Goal: Task Accomplishment & Management: Manage account settings

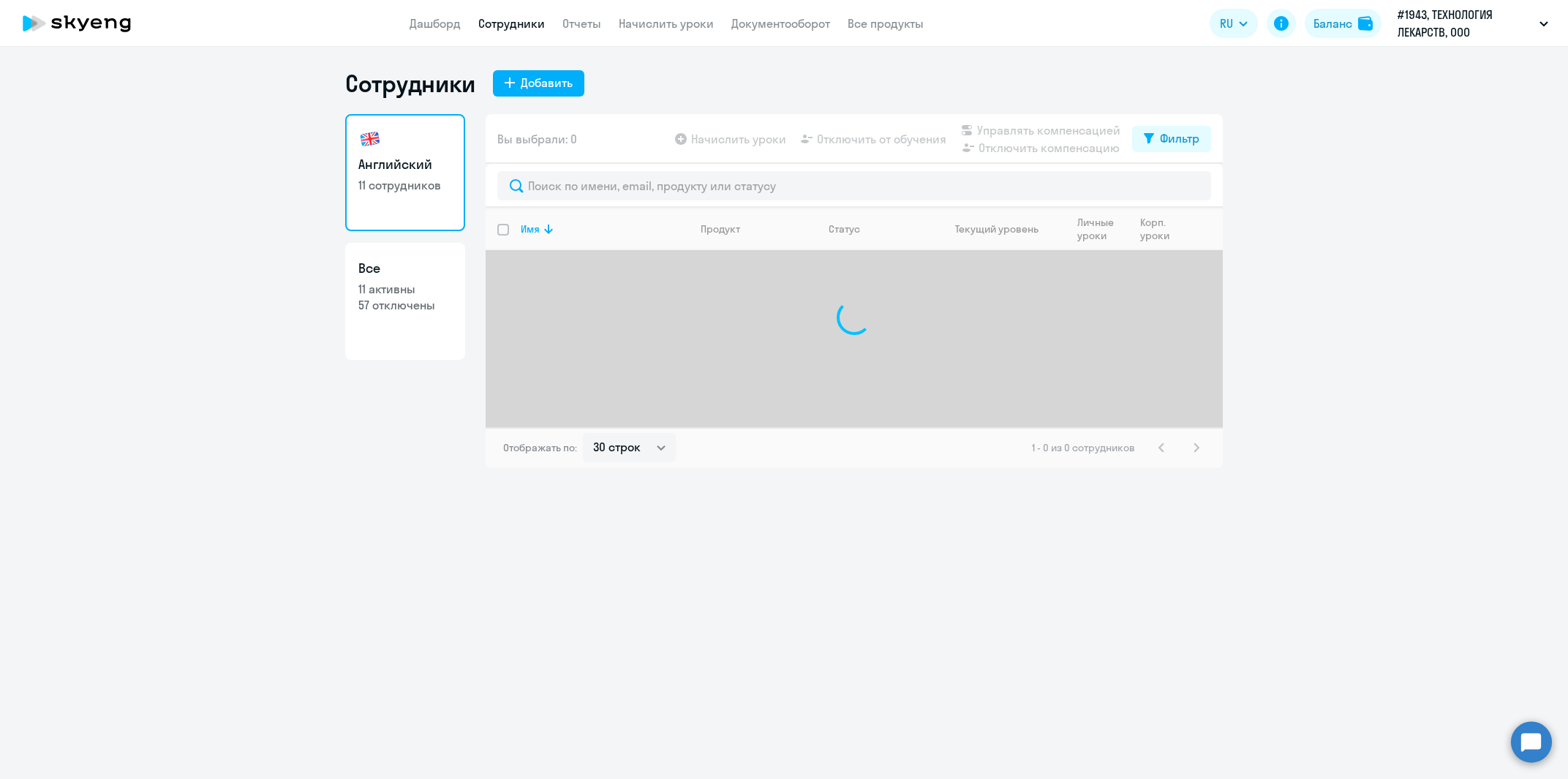
select select "30"
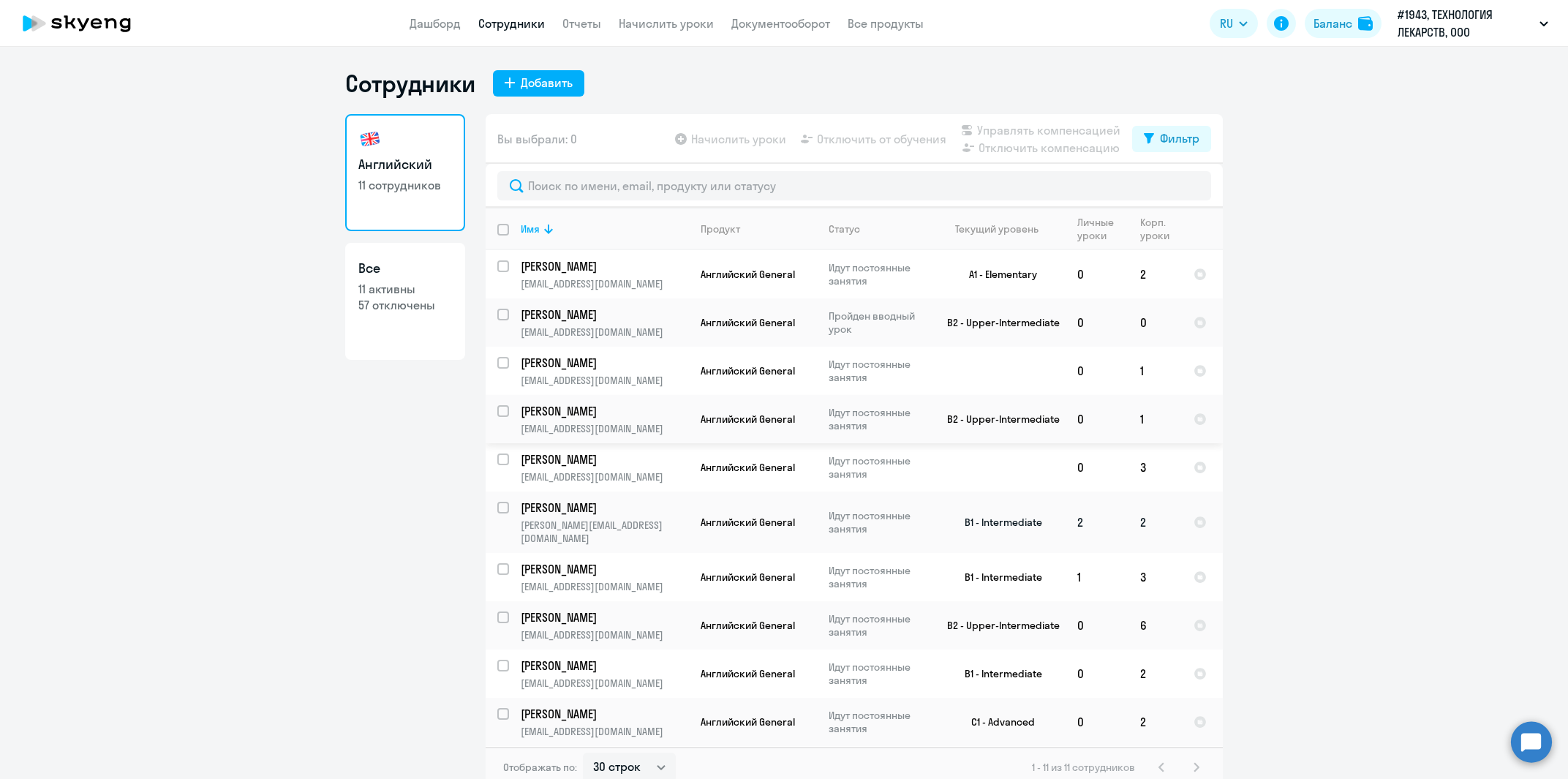
scroll to position [32, 0]
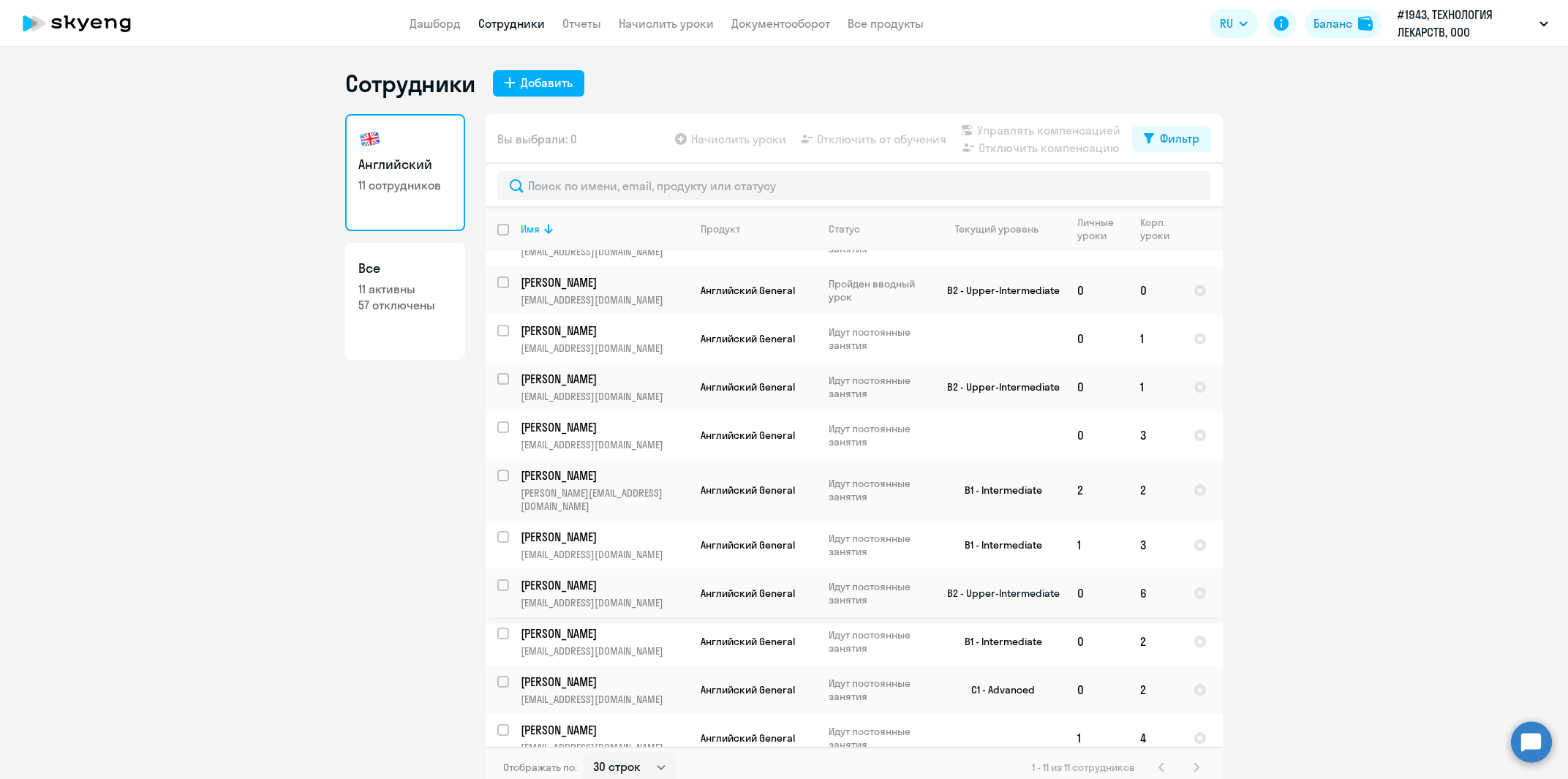
click at [501, 579] on input "select row 32198327" at bounding box center [511, 593] width 29 height 29
checkbox input "true"
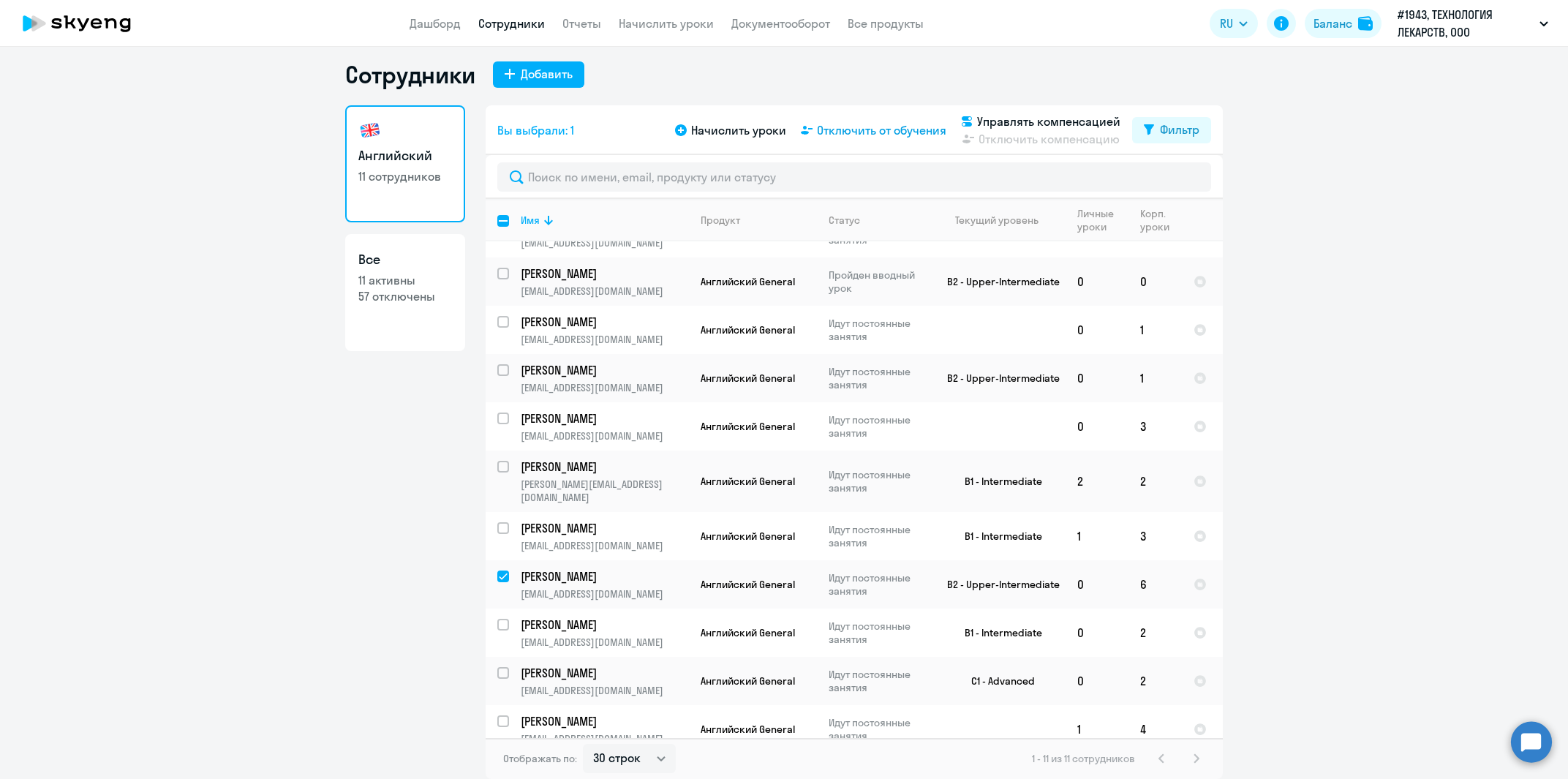
click at [913, 131] on span "Отключить от обучения" at bounding box center [882, 131] width 130 height 18
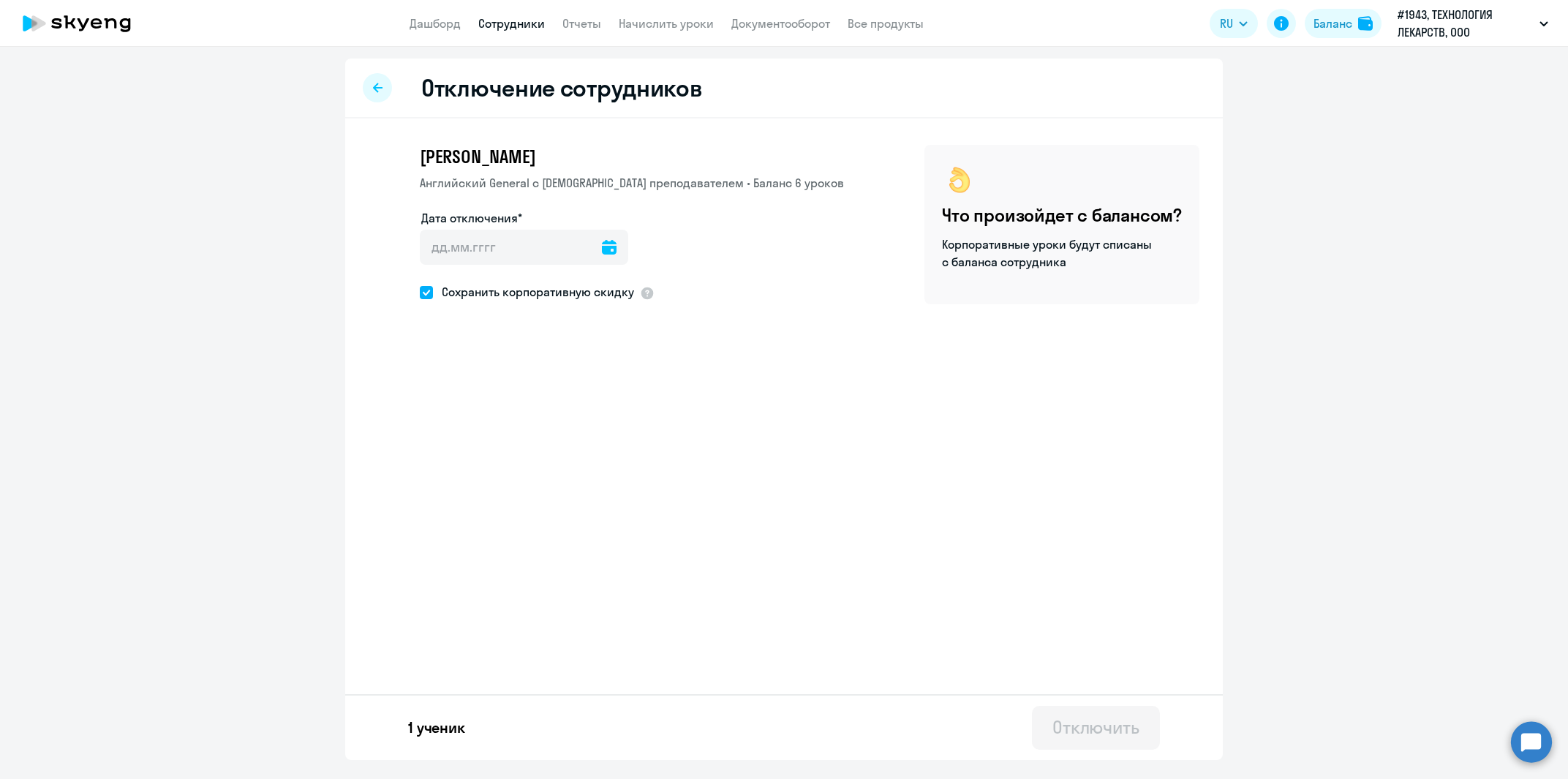
click at [507, 265] on div at bounding box center [524, 268] width 208 height 6
click at [559, 250] on input "Дата отключения*" at bounding box center [524, 246] width 208 height 35
click at [602, 246] on icon at bounding box center [609, 247] width 14 height 14
click at [498, 476] on span "24" at bounding box center [499, 472] width 27 height 27
type input "[DATE]"
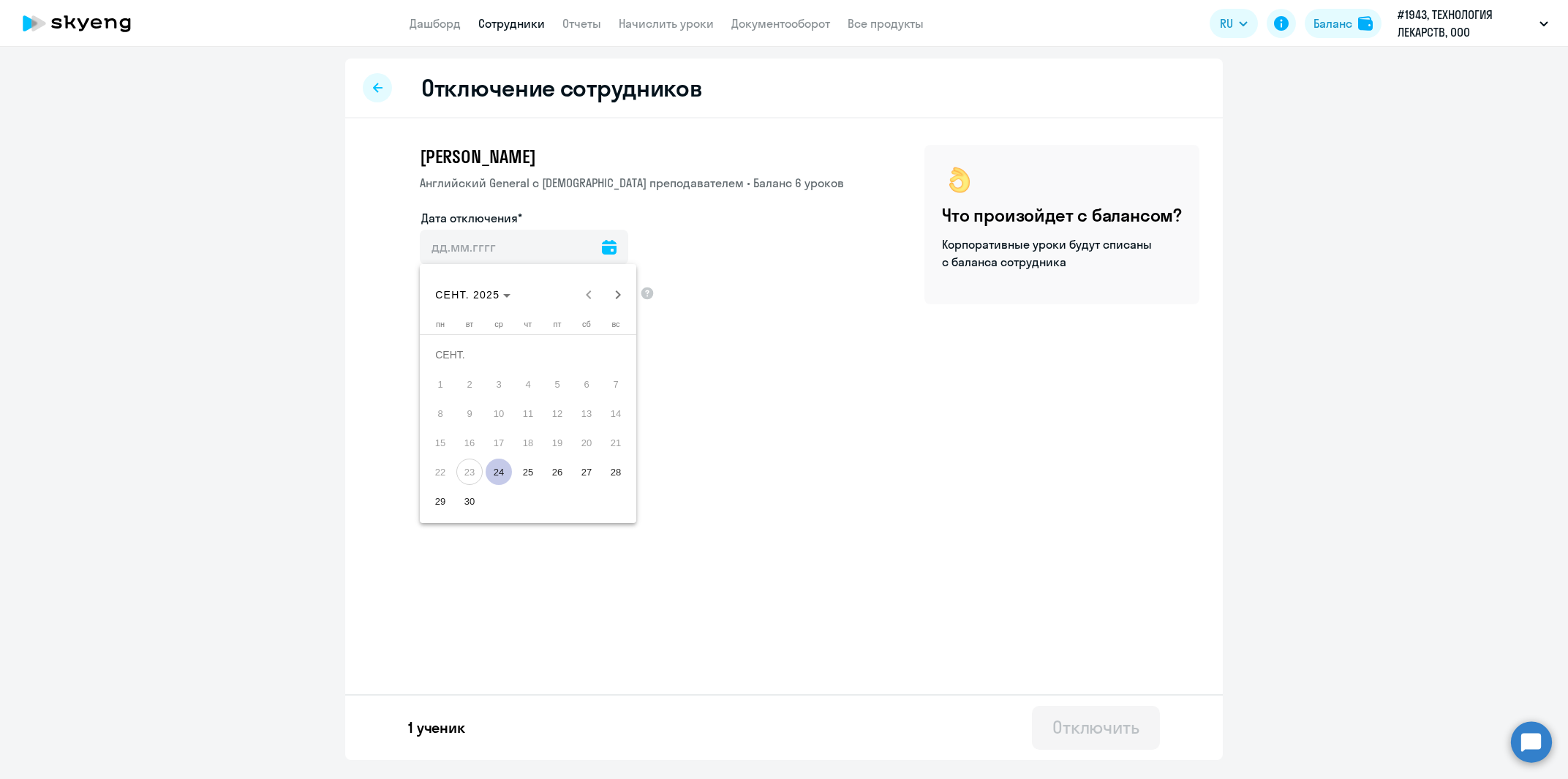
type input "[DATE]"
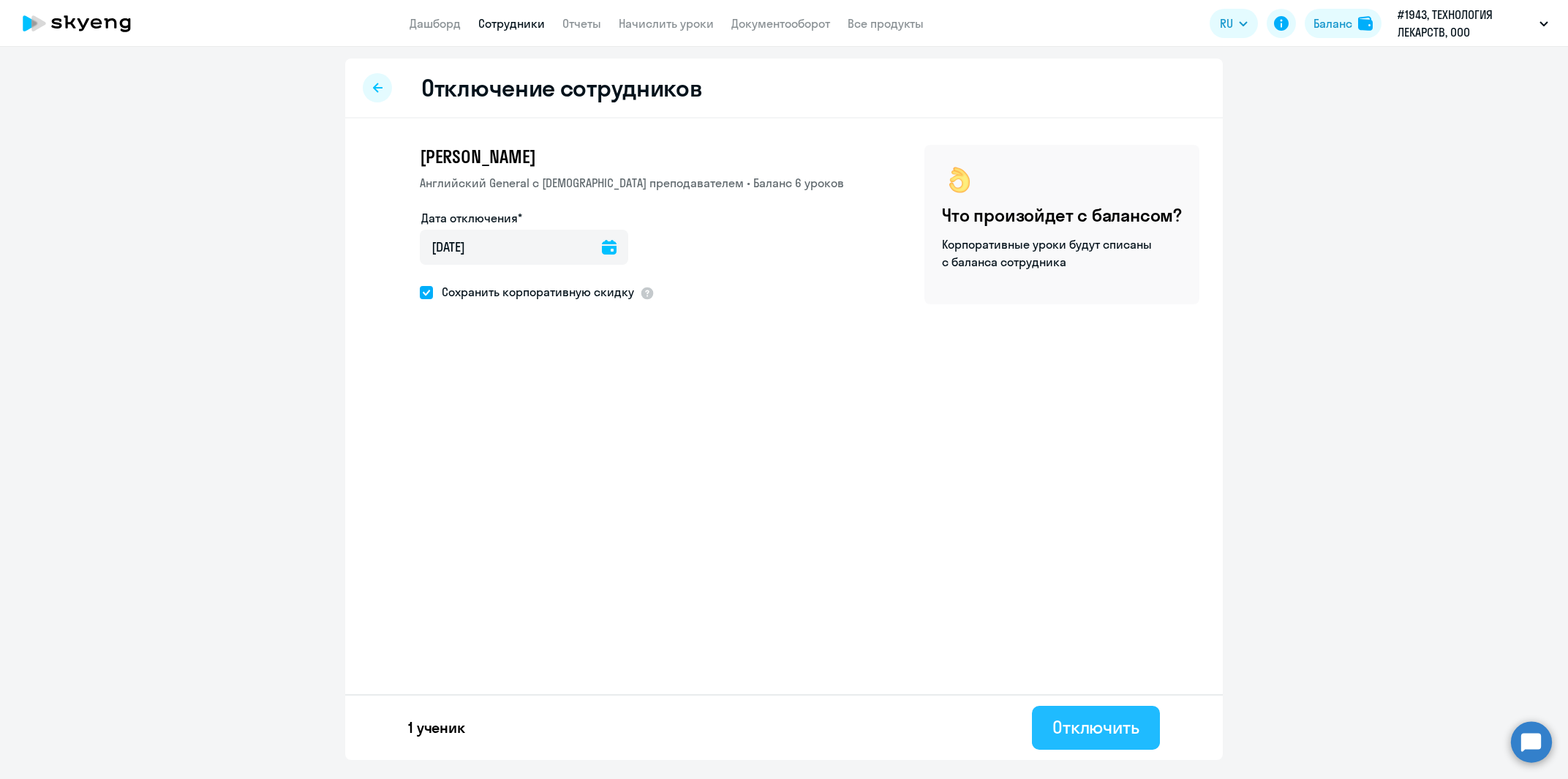
click at [1088, 716] on div "Отключить" at bounding box center [1097, 727] width 87 height 23
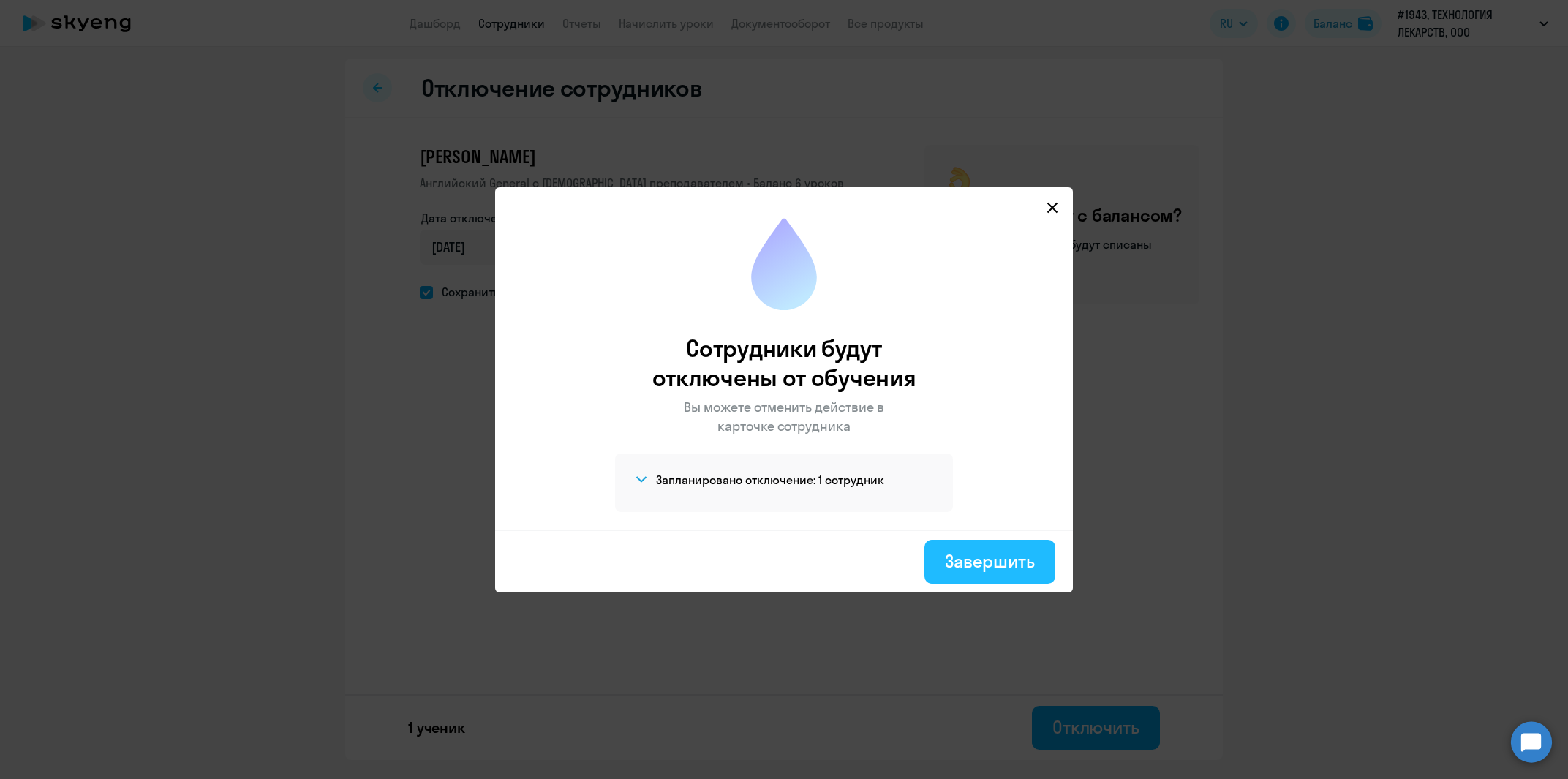
click at [958, 562] on div "Завершить" at bounding box center [990, 561] width 90 height 23
select select "30"
